Goal: Task Accomplishment & Management: Use online tool/utility

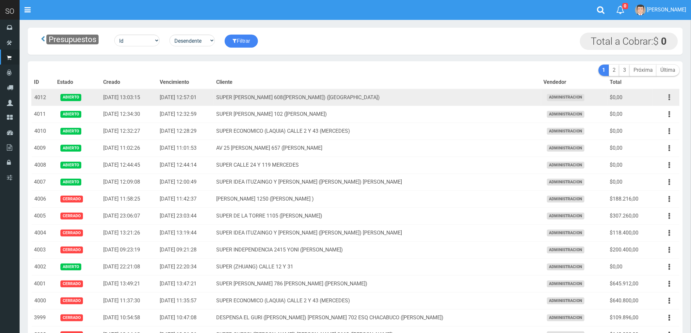
click at [670, 97] on icon "button" at bounding box center [670, 97] width 2 height 11
click at [505, 97] on td "SUPER VIAMONTE 608(JUAN) (CAMPANA)" at bounding box center [377, 97] width 327 height 17
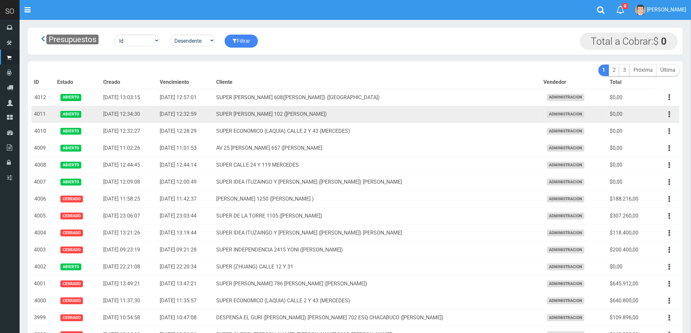
click at [493, 122] on td "SUPER PERRONE 102 (CAMPANA)" at bounding box center [377, 114] width 327 height 17
click at [671, 115] on button "button" at bounding box center [669, 114] width 15 height 11
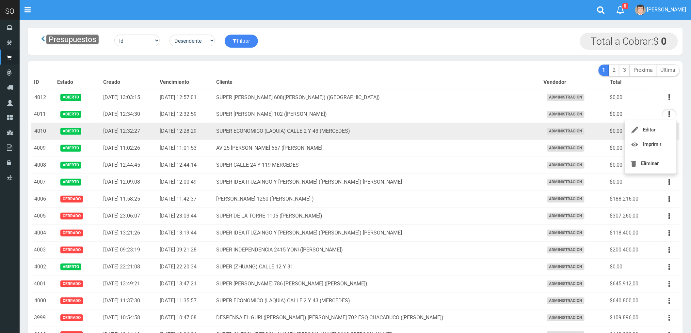
click at [490, 130] on td "SUPER ECONOMICO (LAQUIA) CALLE 2 Y 43 (MERCEDES)" at bounding box center [377, 131] width 327 height 17
click at [669, 131] on icon "button" at bounding box center [670, 131] width 2 height 11
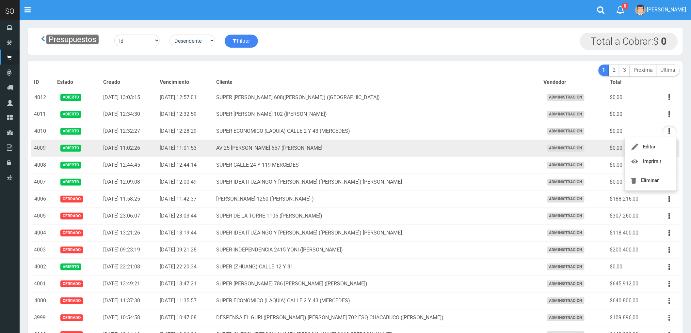
click at [455, 152] on td "AV 25 DE MAYO 657 (MAXI) ESCOBAR" at bounding box center [377, 148] width 327 height 17
click at [667, 149] on button "button" at bounding box center [669, 148] width 15 height 11
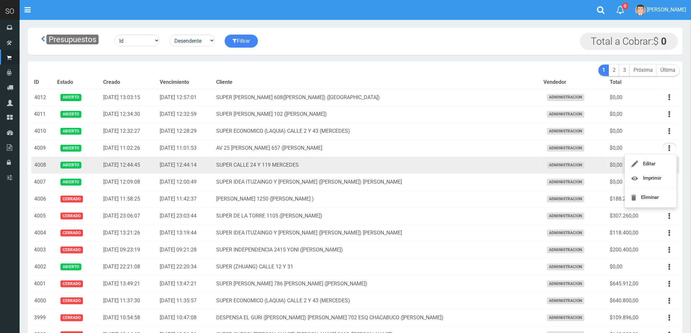
click at [469, 162] on td "SUPER CALLE 24 Y 119 MERCEDES" at bounding box center [377, 165] width 327 height 17
click at [669, 166] on icon "button" at bounding box center [670, 165] width 2 height 11
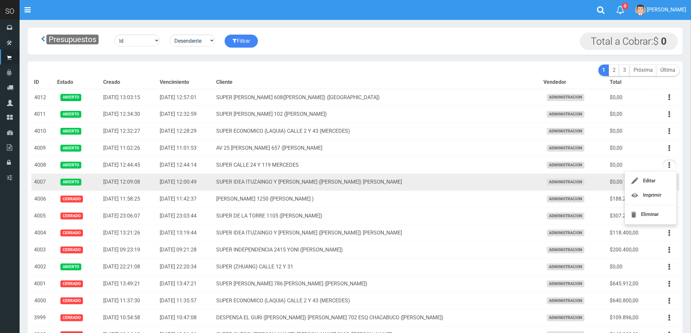
click at [485, 181] on td "SUPER IDEA ITUZAINGO Y MORENO (JUAN) GILES" at bounding box center [377, 182] width 327 height 17
click at [669, 183] on icon "button" at bounding box center [670, 182] width 2 height 11
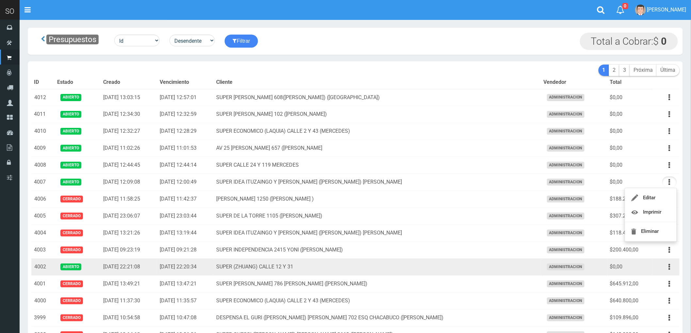
click at [484, 267] on td "SUPER (ZHUANG) CALLE 12 Y 31" at bounding box center [377, 267] width 327 height 17
click at [671, 267] on button "button" at bounding box center [669, 266] width 15 height 11
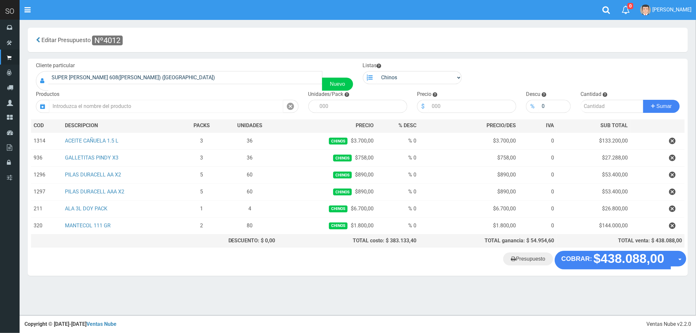
click at [94, 106] on input "text" at bounding box center [166, 106] width 234 height 13
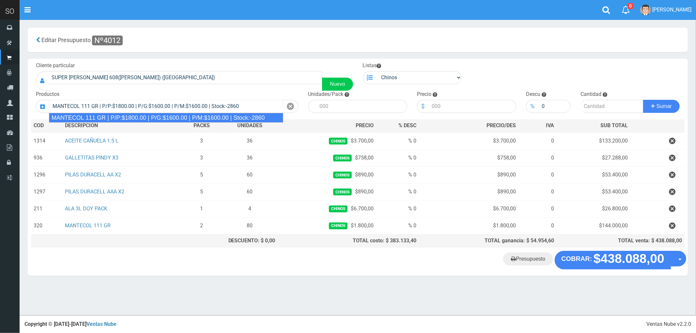
type input "MANTECOL 111 GR | P/P:$1800.00 | P/G:$1600.00 | P/M:$1600.00 | Stock:-2860"
type input "40"
type input "1800.00"
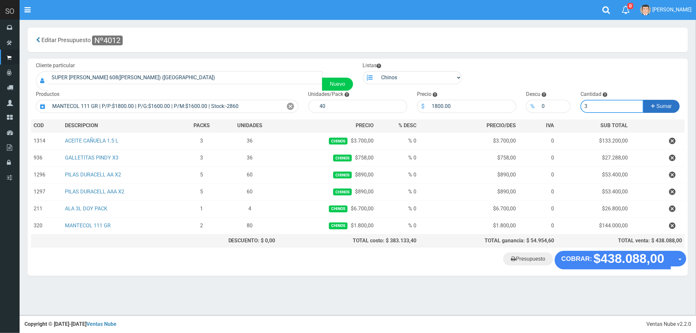
type input "3"
click at [662, 109] on button "Sumar" at bounding box center [661, 106] width 37 height 13
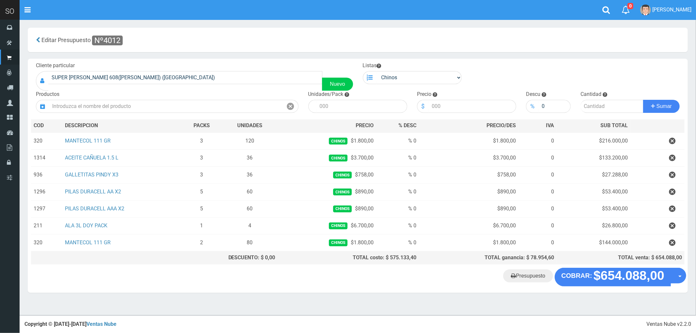
click at [671, 242] on icon "button" at bounding box center [672, 242] width 7 height 11
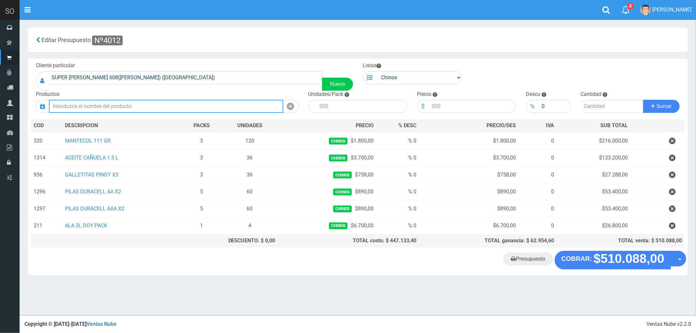
click at [77, 105] on input "text" at bounding box center [166, 106] width 234 height 13
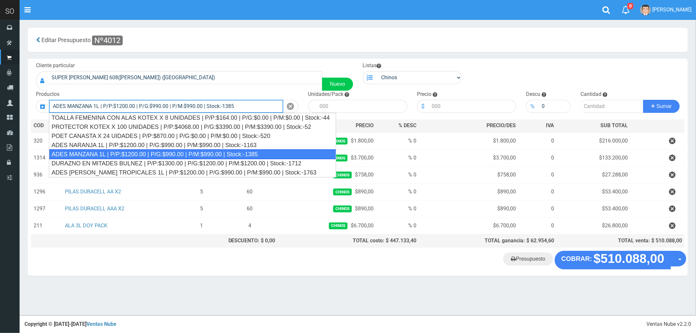
type input "ADES MANZANA 1L | P/P:$1200.00 | P/G:$990.00 | P/M:$990.00 | Stock:-1385"
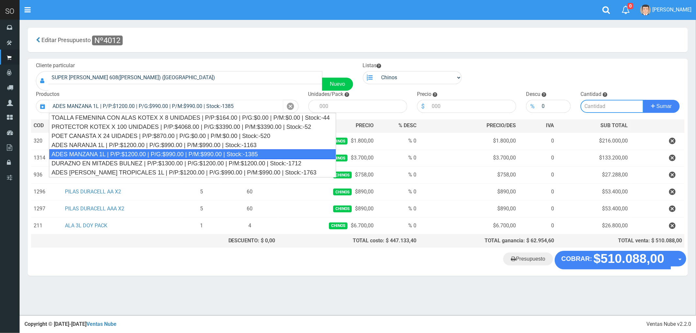
type input "8"
type input "1200.00"
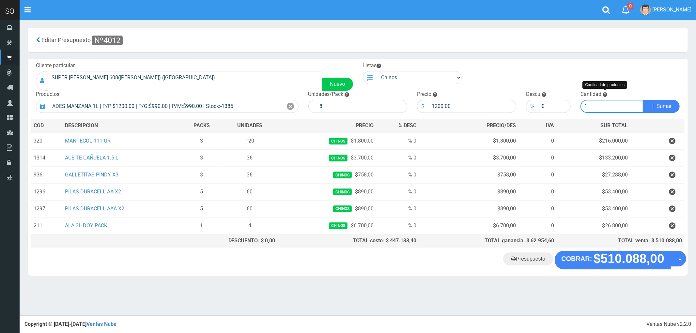
type input "1"
click at [643, 100] on button "Sumar" at bounding box center [661, 106] width 37 height 13
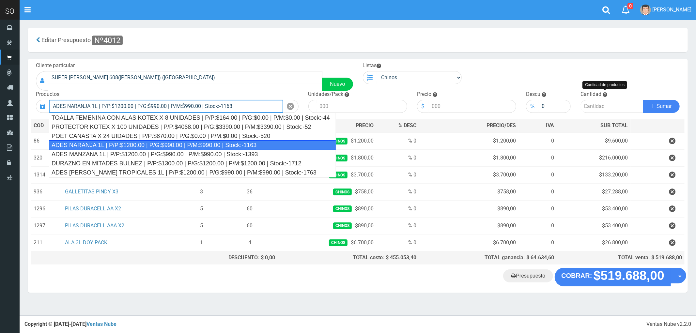
type input "ADES NARANJA 1L | P/P:$1200.00 | P/G:$990.00 | P/M:$990.00 | Stock:-1163"
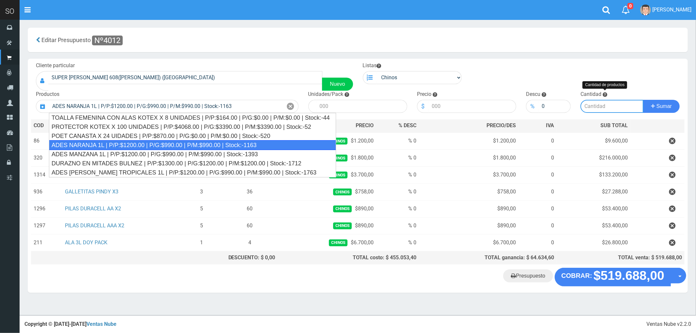
type input "8"
type input "1200.00"
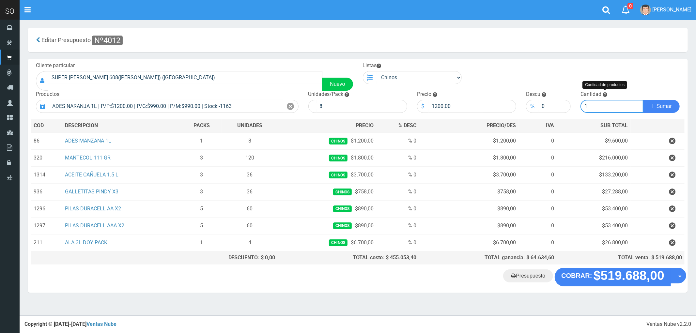
type input "1"
click at [643, 100] on button "Sumar" at bounding box center [661, 106] width 37 height 13
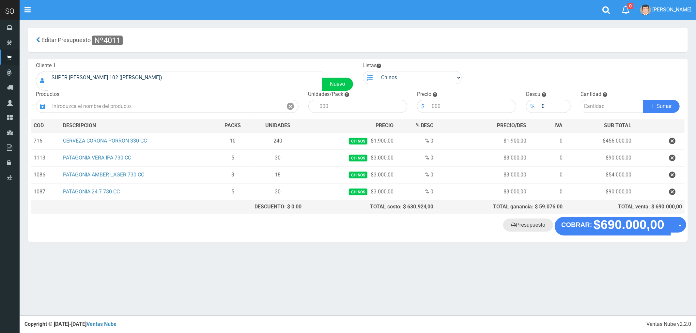
click at [536, 227] on link "Presupuesto" at bounding box center [528, 225] width 50 height 13
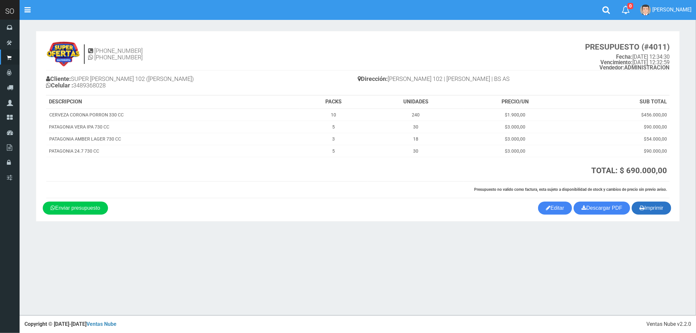
click at [654, 205] on button "Imprimir" at bounding box center [652, 208] width 40 height 13
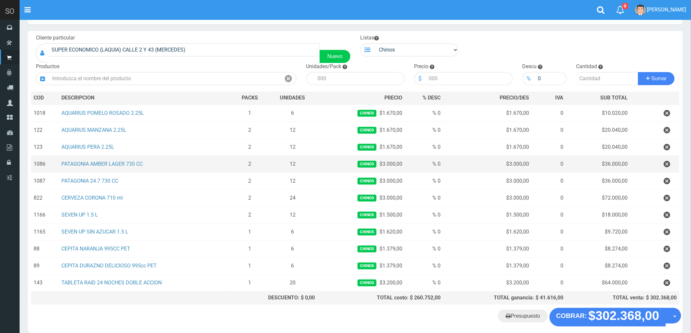
scroll to position [61, 0]
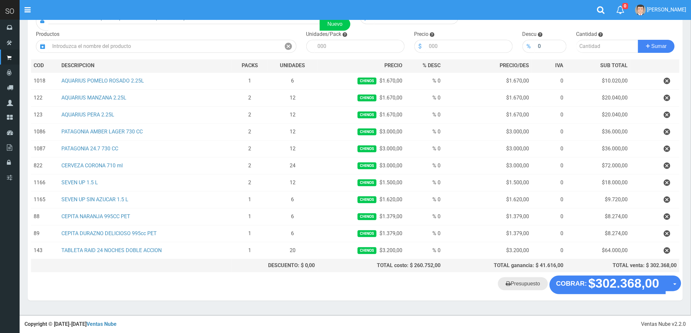
click at [520, 286] on link "Presupuesto" at bounding box center [523, 283] width 50 height 13
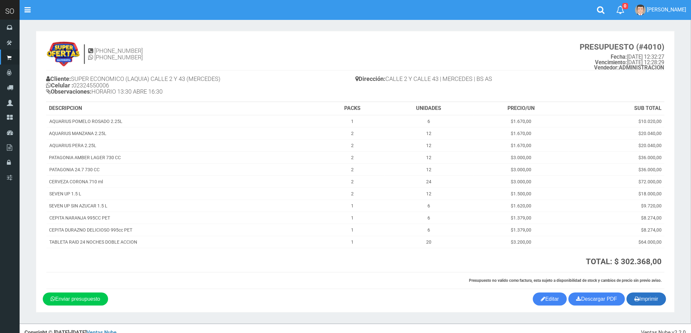
click at [648, 301] on button "Imprimir" at bounding box center [646, 299] width 40 height 13
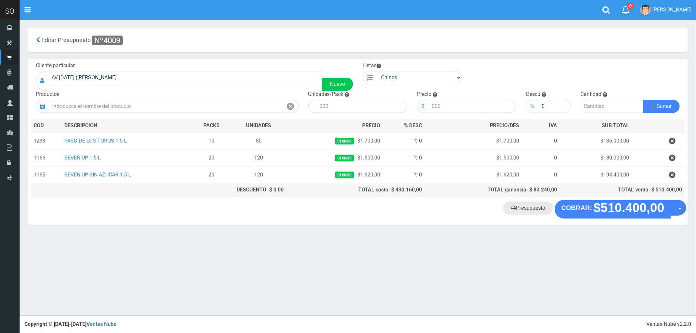
click at [530, 210] on link "Presupuesto" at bounding box center [528, 208] width 50 height 13
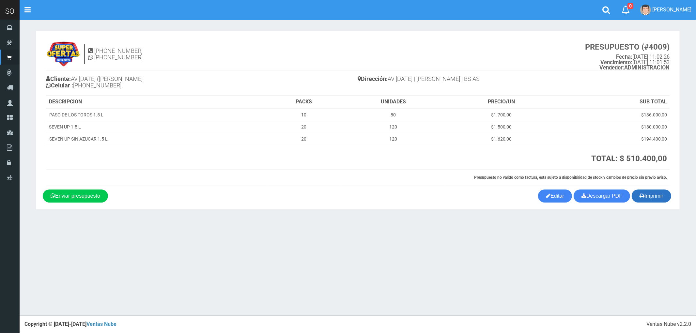
click at [654, 195] on button "Imprimir" at bounding box center [652, 196] width 40 height 13
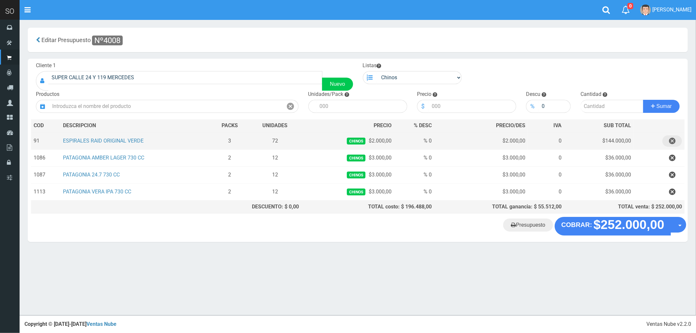
click at [670, 142] on icon "button" at bounding box center [672, 140] width 7 height 11
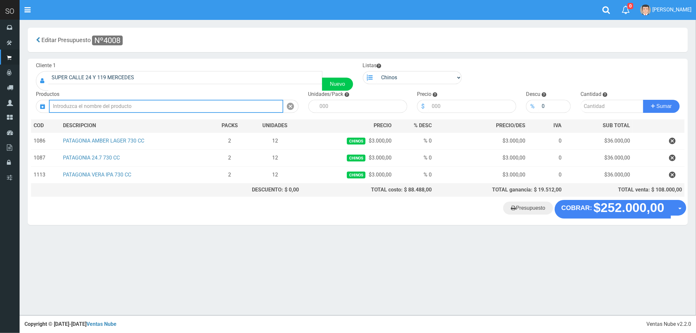
click at [120, 107] on input "text" at bounding box center [166, 106] width 234 height 13
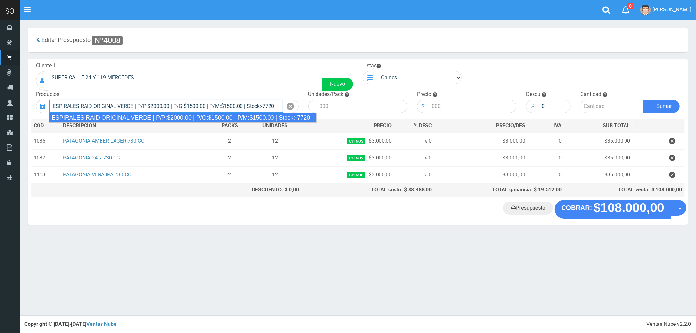
type input "ESPIRALES RAID ORIGINAL VERDE | P/P:$2000.00 | P/G:$1500.00 | P/M:$1500.00 | St…"
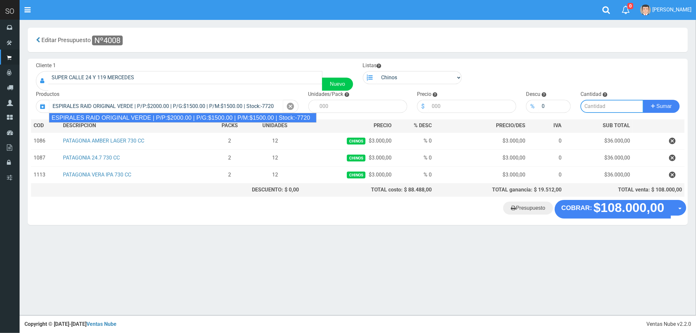
type input "24"
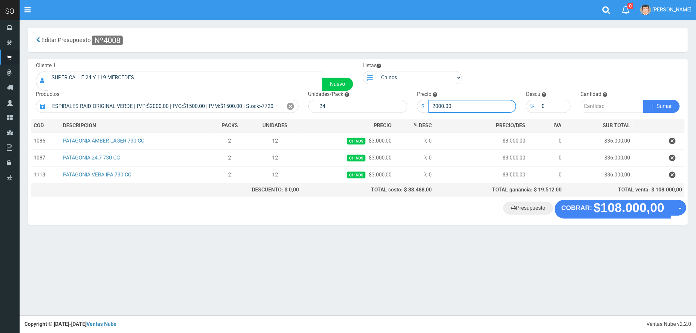
drag, startPoint x: 451, startPoint y: 109, endPoint x: 413, endPoint y: 109, distance: 37.5
click at [413, 109] on div "Precio $ 2000.00" at bounding box center [466, 102] width 109 height 22
type input "1700"
click at [607, 110] on input "number" at bounding box center [612, 106] width 63 height 13
type input "3"
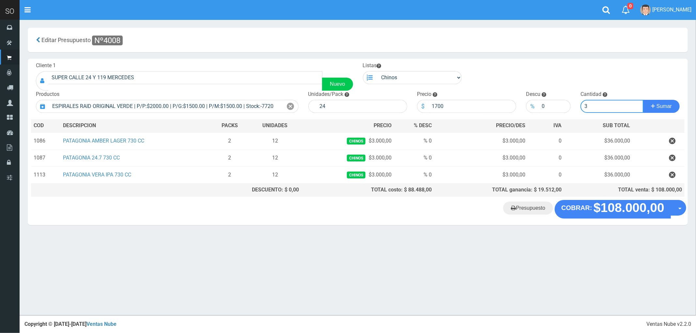
click at [643, 100] on button "Sumar" at bounding box center [661, 106] width 37 height 13
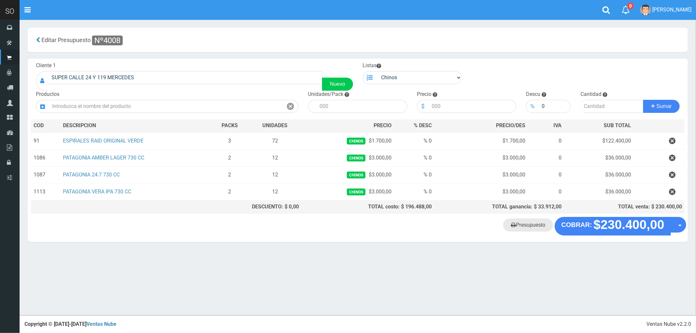
click at [534, 227] on link "Presupuesto" at bounding box center [528, 225] width 50 height 13
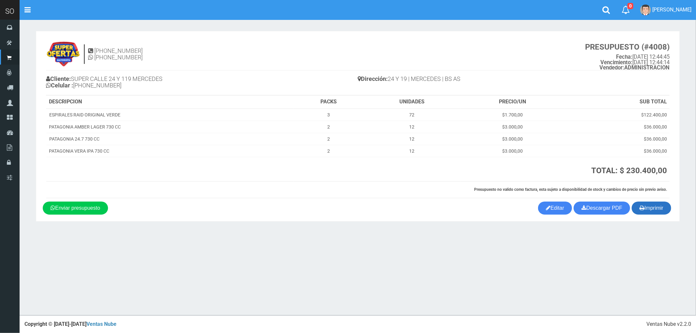
click at [655, 210] on button "Imprimir" at bounding box center [652, 208] width 40 height 13
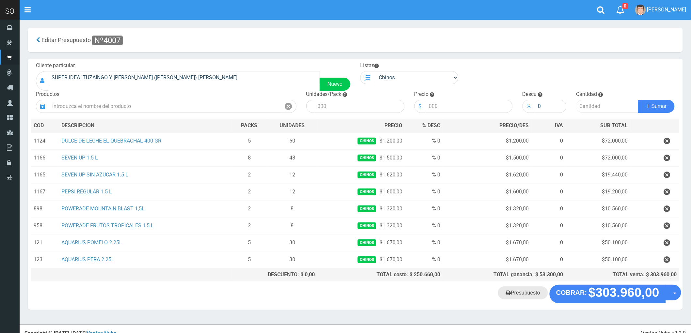
click at [527, 295] on link "Presupuesto" at bounding box center [523, 293] width 50 height 13
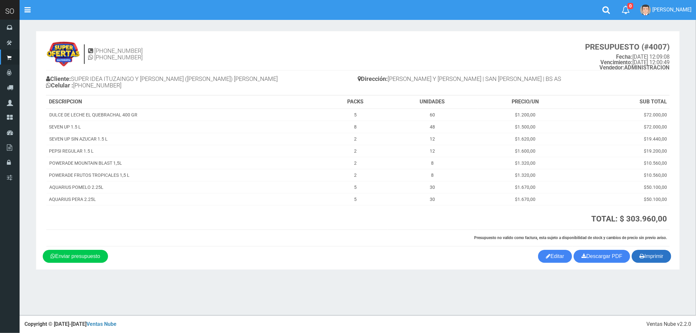
click at [654, 263] on button "Imprimir" at bounding box center [652, 256] width 40 height 13
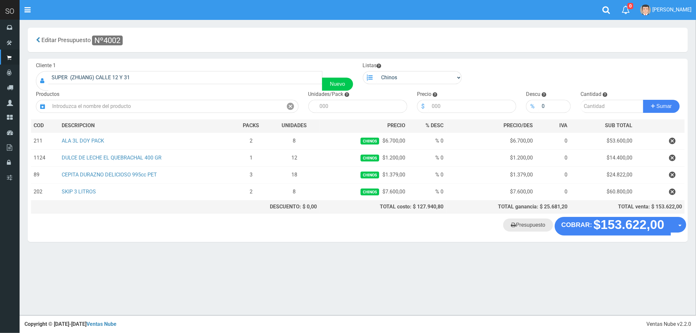
click at [528, 230] on link "Presupuesto" at bounding box center [528, 225] width 50 height 13
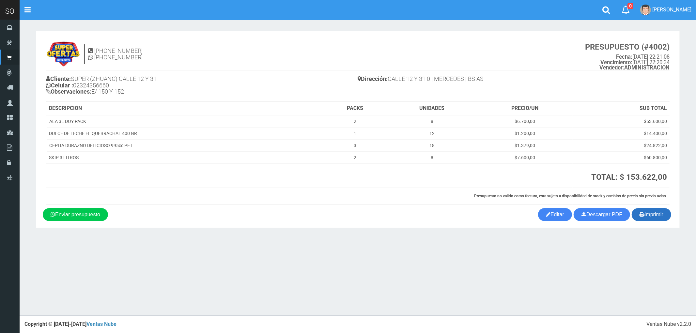
click at [654, 217] on button "Imprimir" at bounding box center [652, 214] width 40 height 13
